Goal: Information Seeking & Learning: Learn about a topic

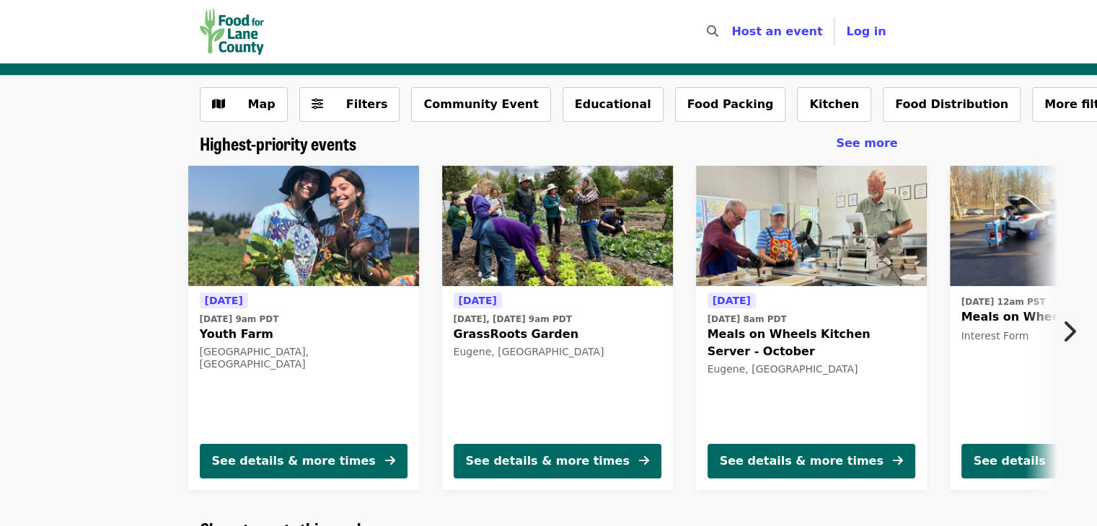
click at [1070, 330] on icon "chevron-right icon" at bounding box center [1069, 331] width 14 height 27
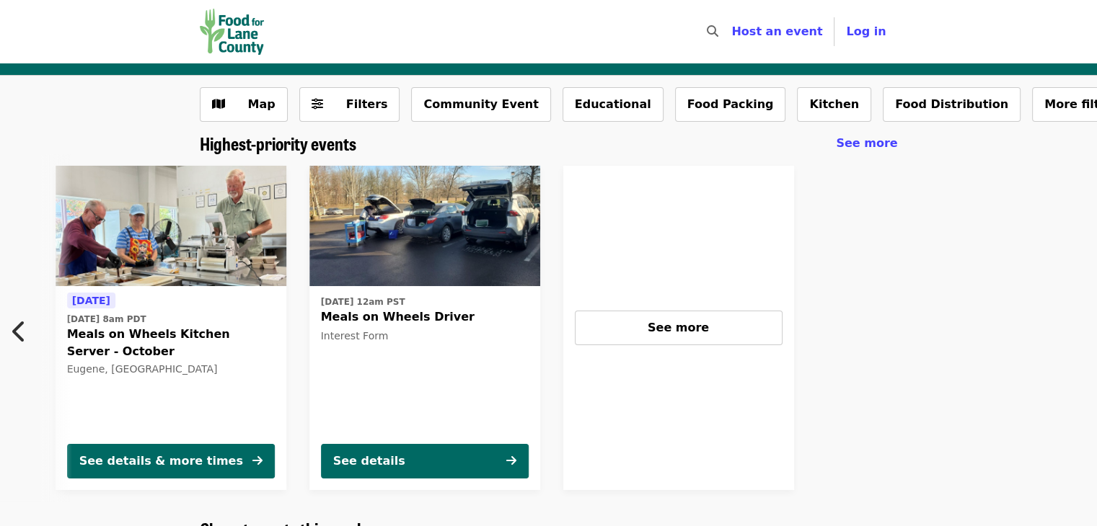
scroll to position [0, 647]
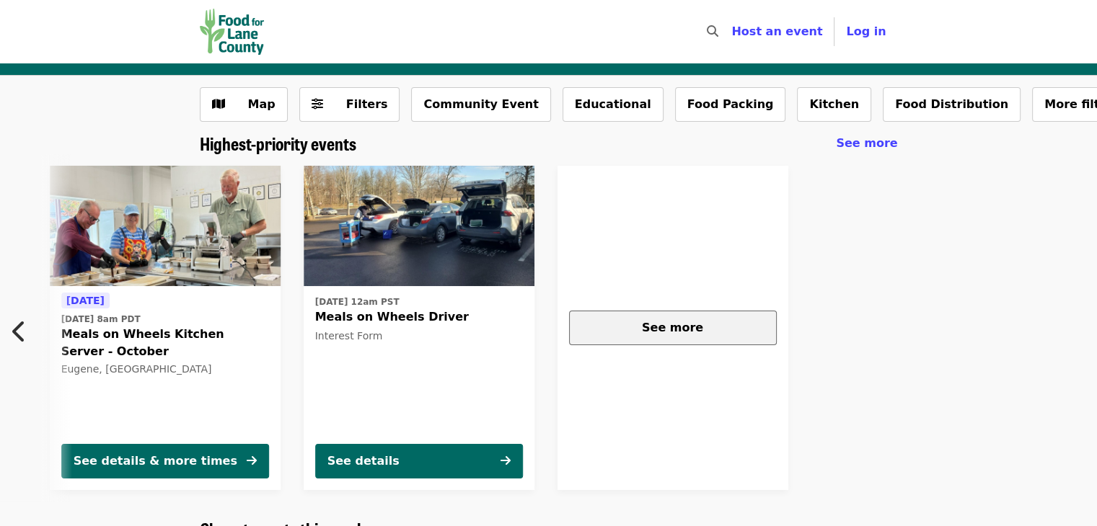
click at [671, 322] on span "See more" at bounding box center [672, 328] width 61 height 14
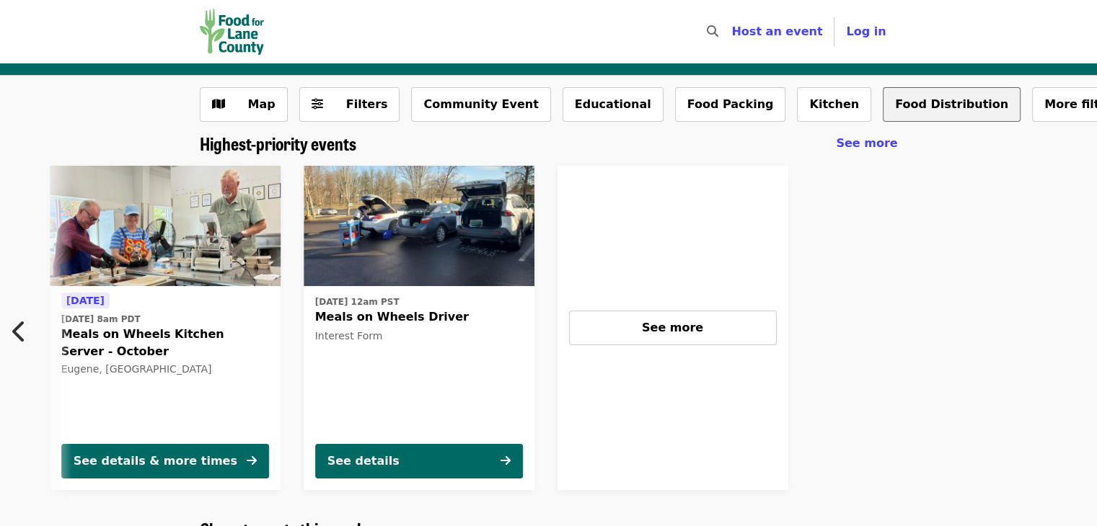
click at [883, 96] on button "Food Distribution" at bounding box center [952, 104] width 138 height 35
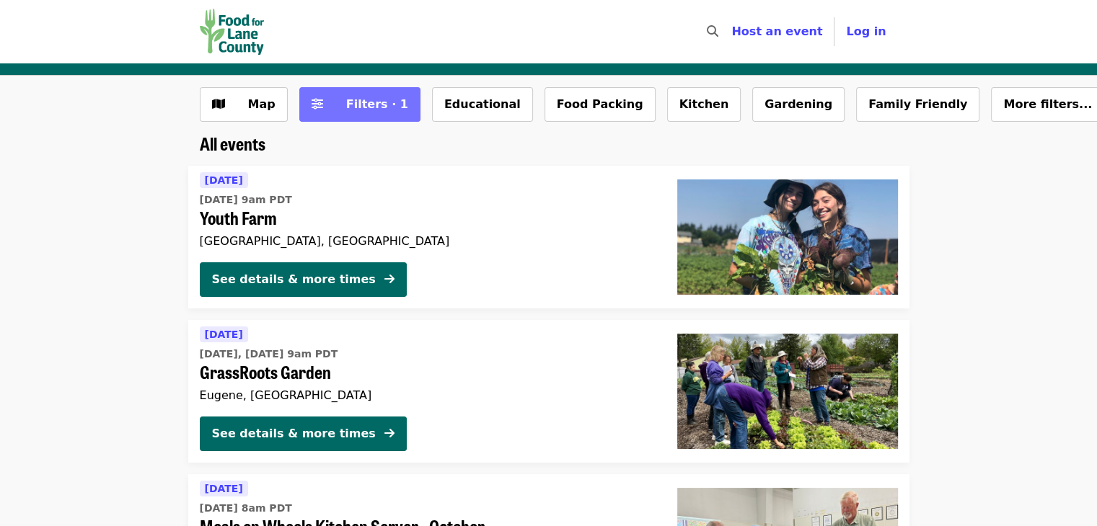
click at [378, 105] on span "Filters · 1" at bounding box center [377, 104] width 62 height 14
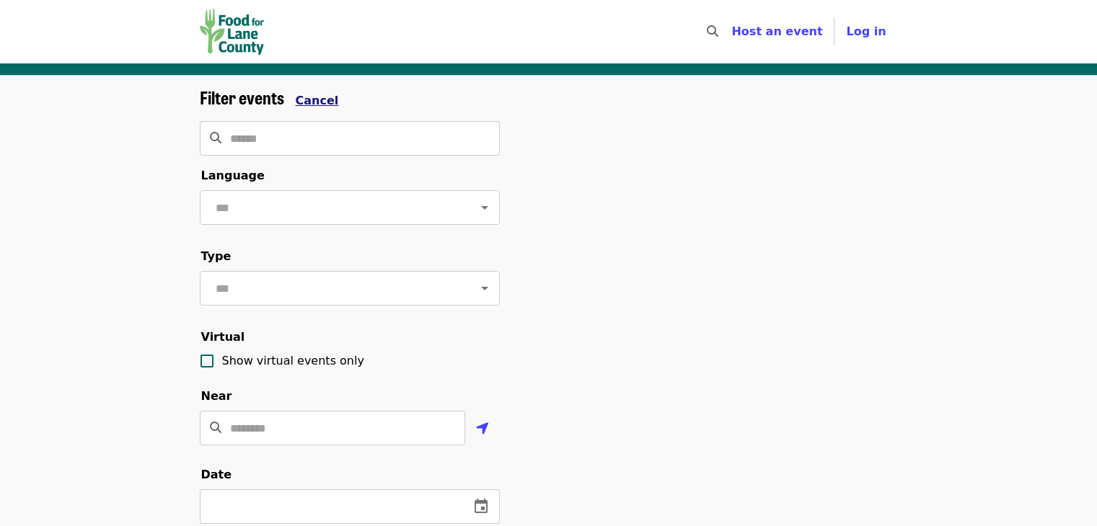
click at [322, 102] on span "Cancel" at bounding box center [317, 101] width 43 height 14
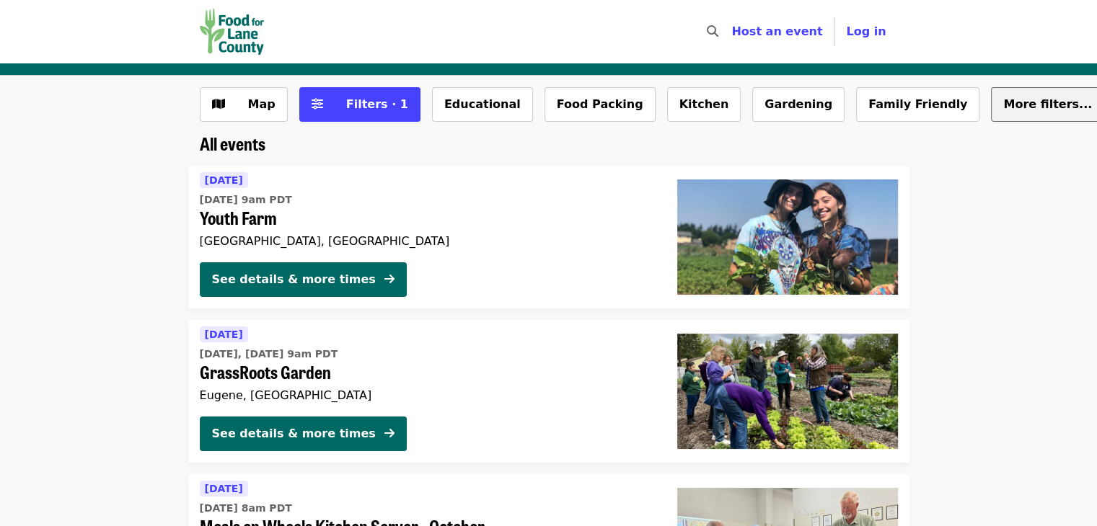
click at [991, 116] on button "More filters..." at bounding box center [1047, 104] width 113 height 35
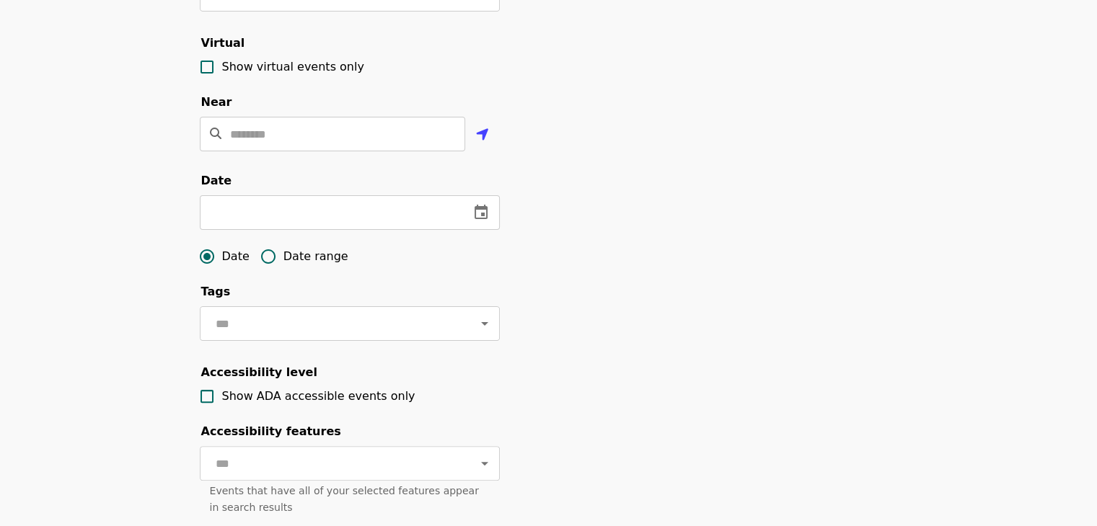
scroll to position [294, 0]
click at [319, 265] on span "Date range" at bounding box center [315, 256] width 65 height 17
click at [260, 230] on input "text" at bounding box center [251, 212] width 102 height 35
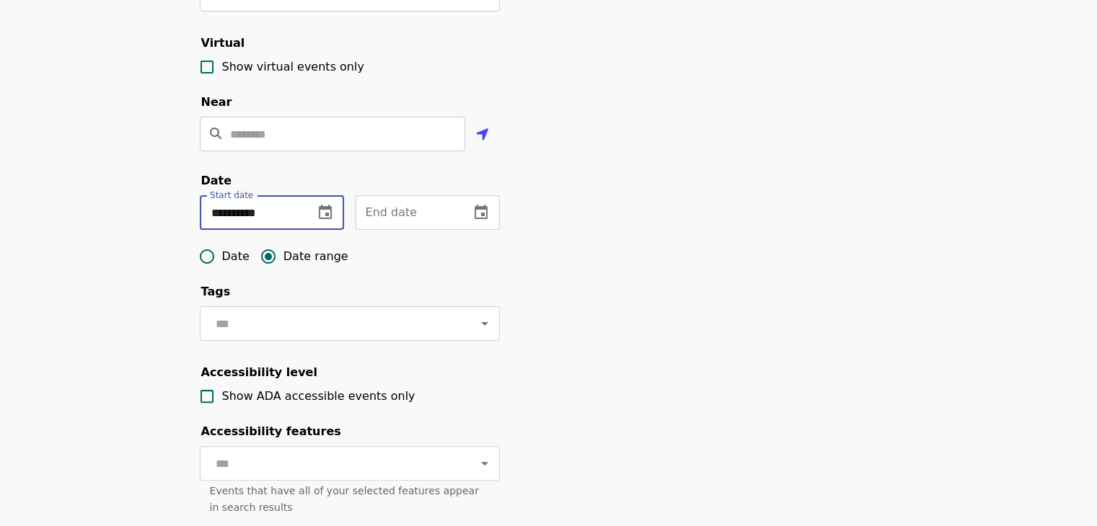
type input "**********"
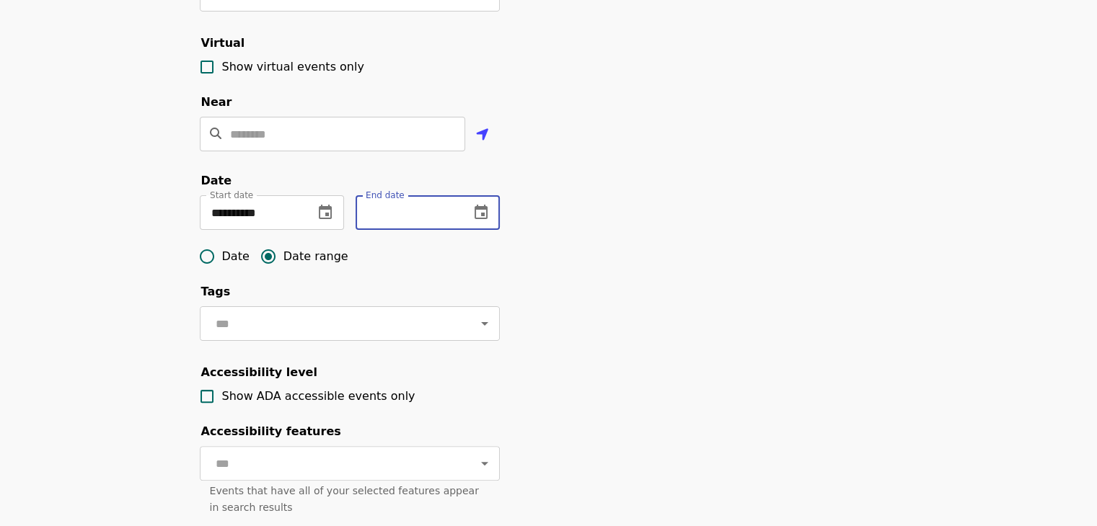
click at [402, 221] on input "text" at bounding box center [407, 212] width 102 height 35
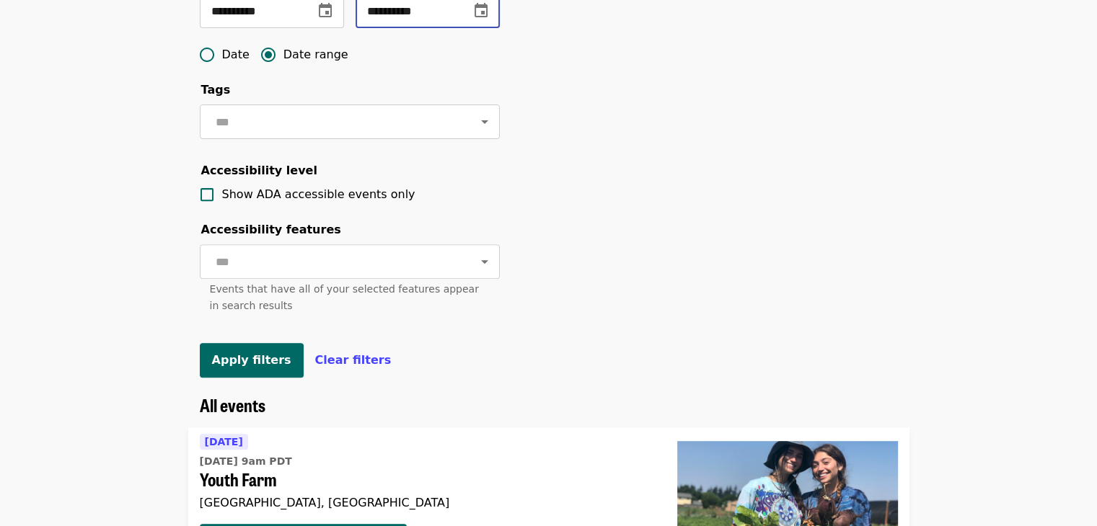
scroll to position [512, 0]
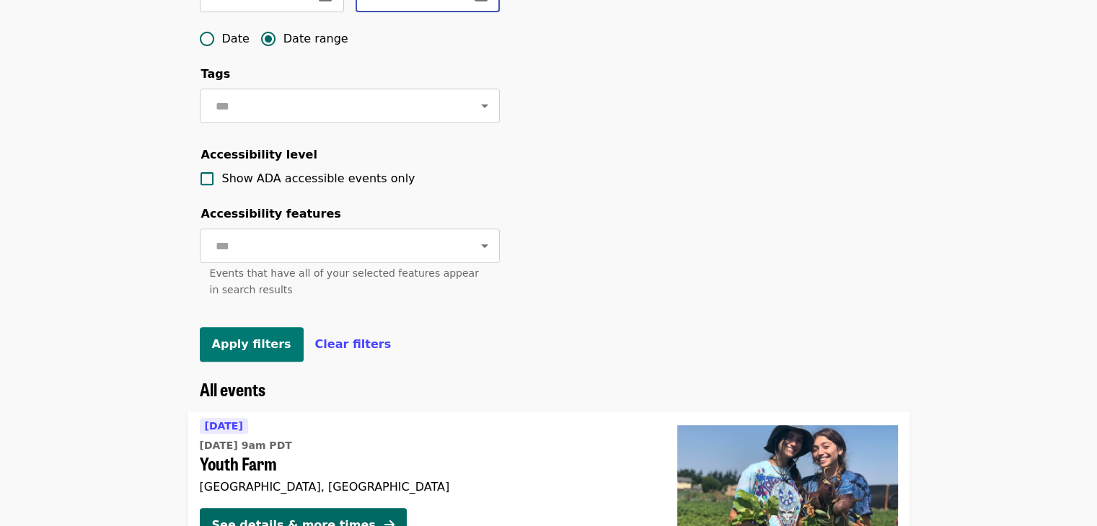
type input "**********"
click at [256, 362] on button "Apply filters" at bounding box center [252, 344] width 104 height 35
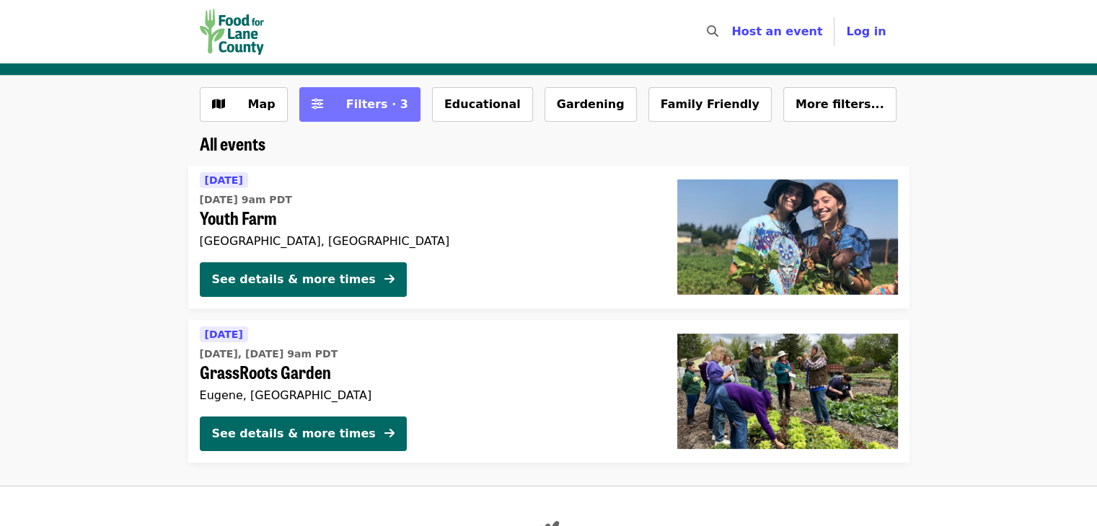
click at [340, 102] on span "Filters · 3" at bounding box center [370, 104] width 76 height 17
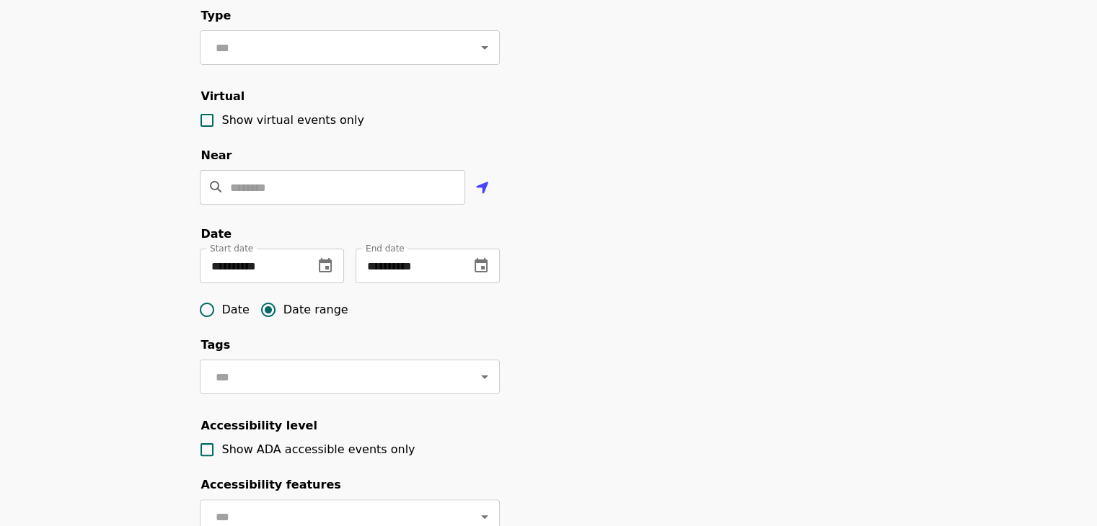
scroll to position [242, 0]
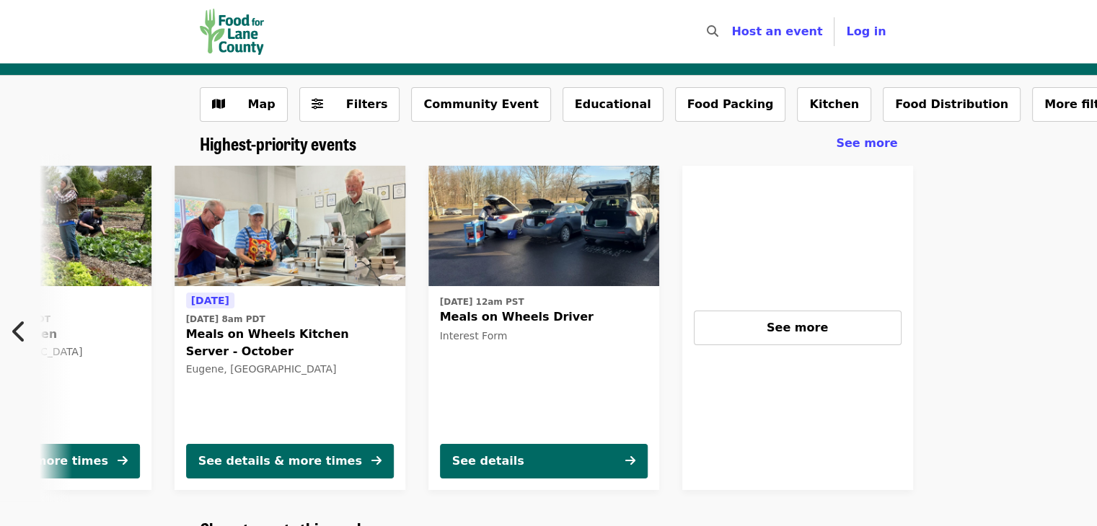
scroll to position [0, 522]
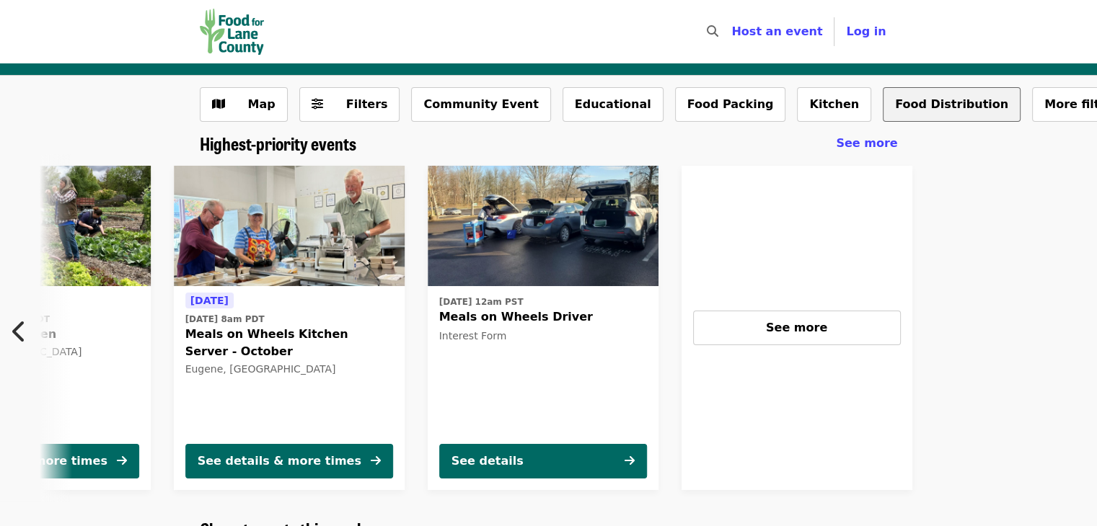
click at [883, 99] on button "Food Distribution" at bounding box center [952, 104] width 138 height 35
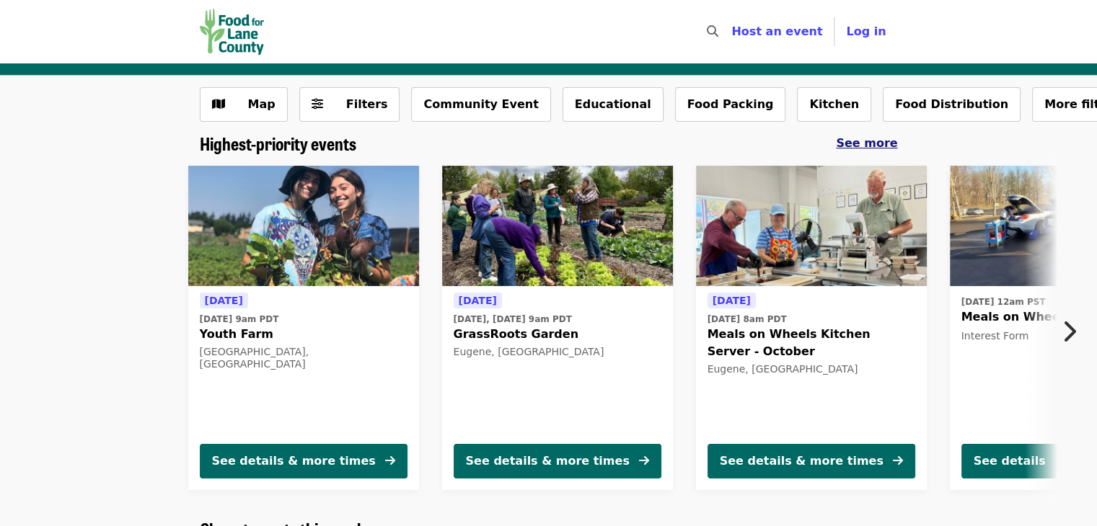
click at [865, 151] on div "See more" at bounding box center [866, 143] width 61 height 17
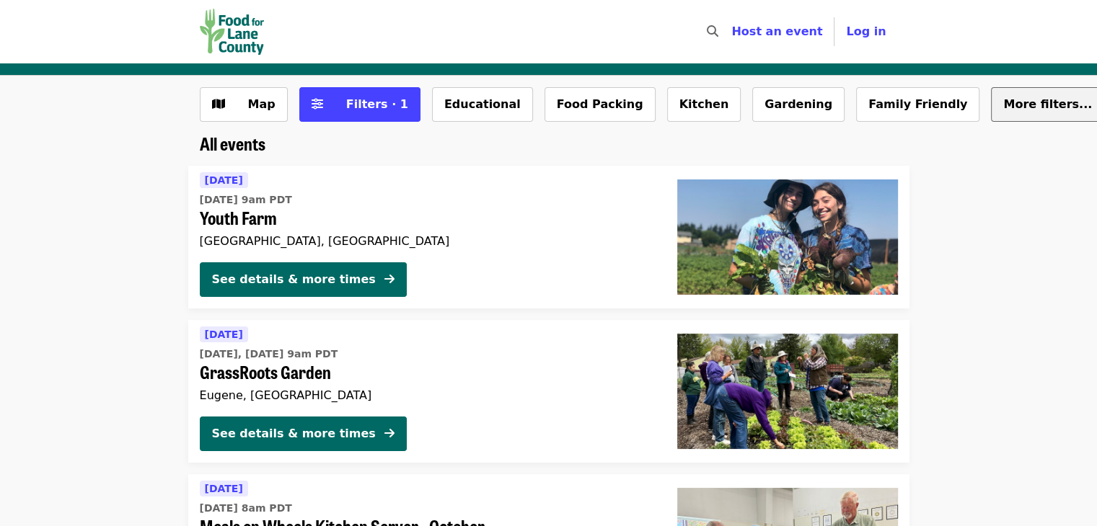
click at [1003, 111] on span "More filters..." at bounding box center [1047, 104] width 89 height 14
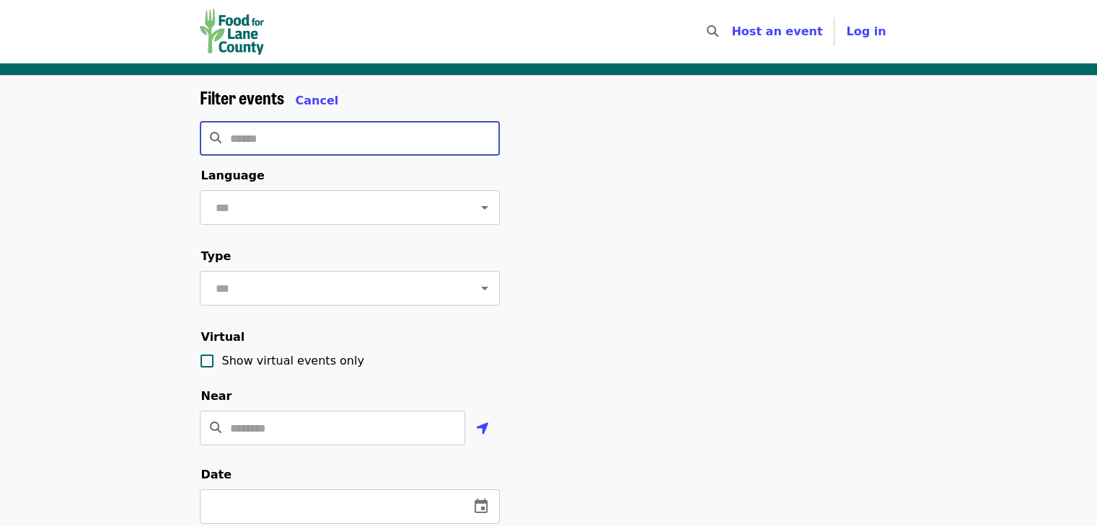
click at [397, 132] on input "Search" at bounding box center [365, 138] width 270 height 35
type input "**********"
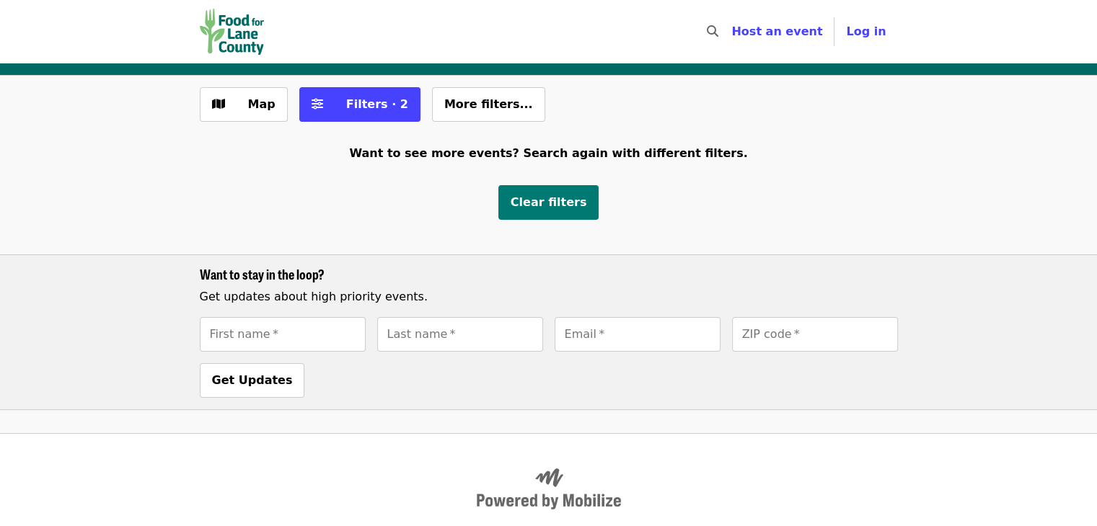
click at [545, 196] on span "Clear filters" at bounding box center [549, 202] width 76 height 14
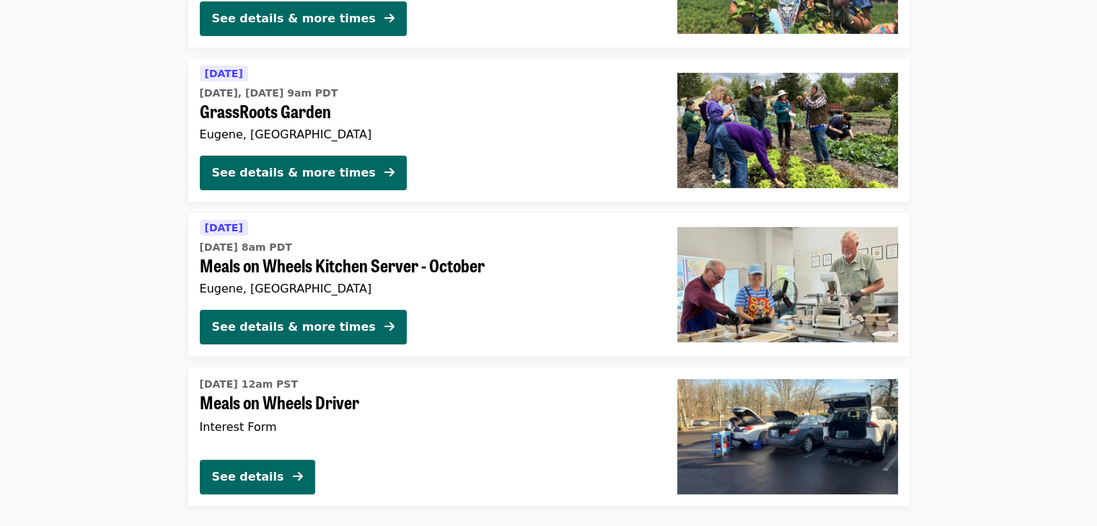
scroll to position [267, 0]
